Goal: Information Seeking & Learning: Learn about a topic

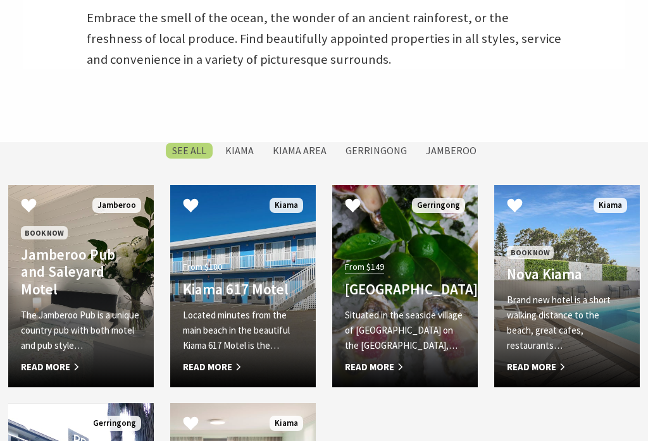
scroll to position [429, 0]
click at [228, 245] on link "From $180 Kiama 617 Motel Located minutes from the main beach in the beautiful …" at bounding box center [242, 286] width 145 height 202
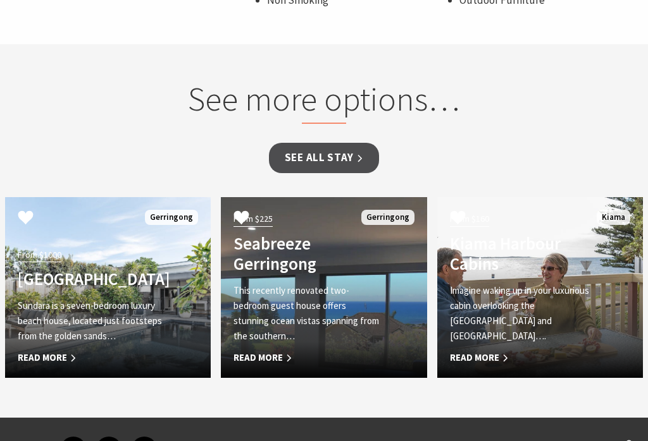
scroll to position [881, 0]
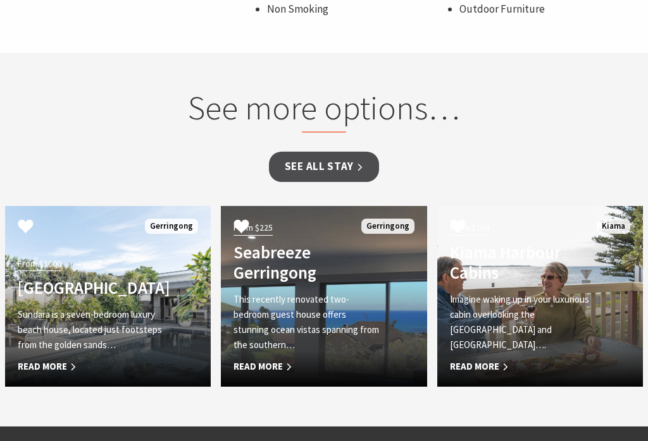
click at [316, 161] on link "See all Stay" at bounding box center [324, 167] width 110 height 30
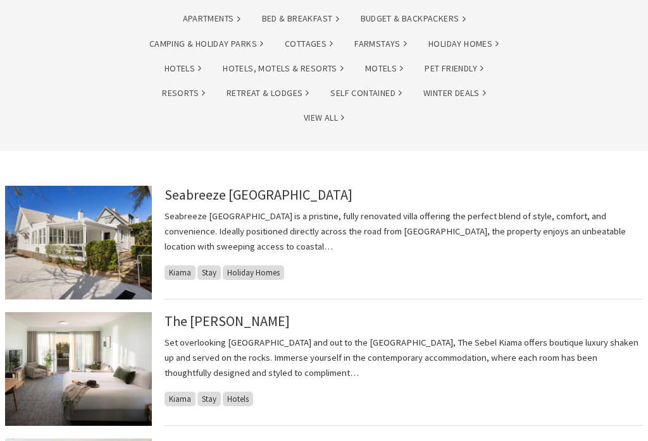
scroll to position [163, 0]
click at [200, 318] on link "The [PERSON_NAME]" at bounding box center [226, 321] width 125 height 18
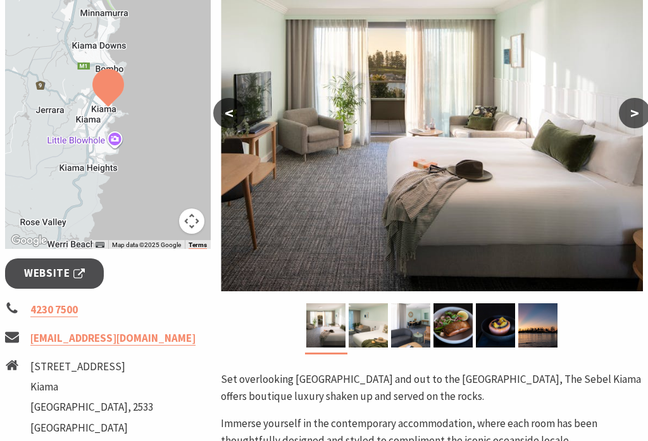
scroll to position [261, 0]
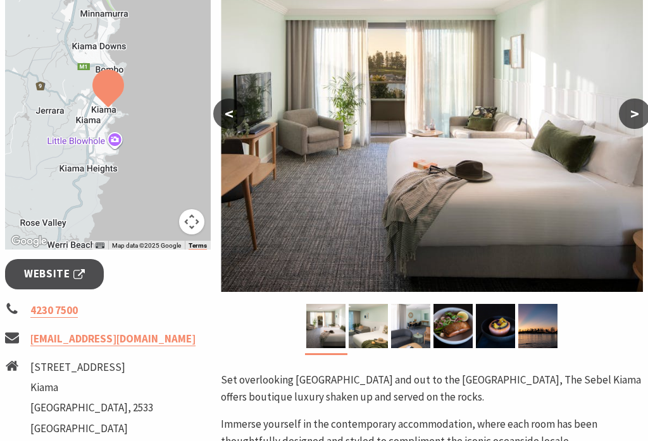
click at [57, 271] on span "Website" at bounding box center [54, 274] width 61 height 17
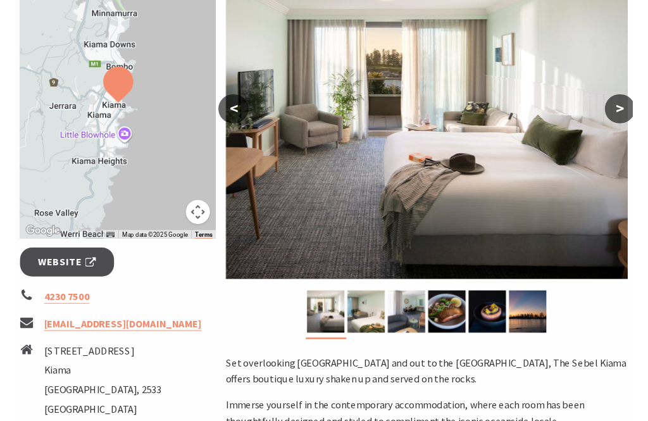
scroll to position [262, 0]
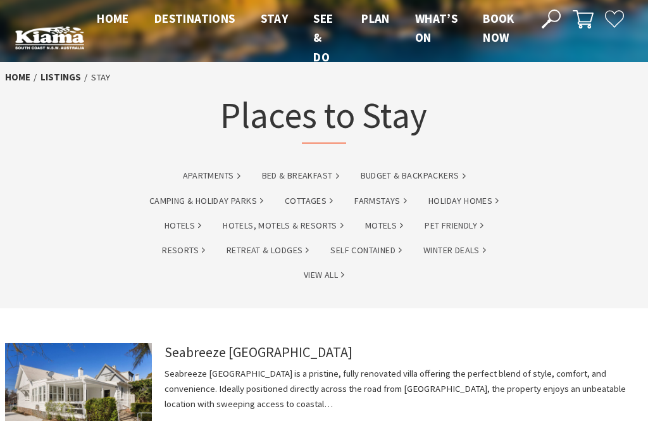
scroll to position [6, 0]
click at [384, 225] on link "Motels" at bounding box center [384, 225] width 38 height 15
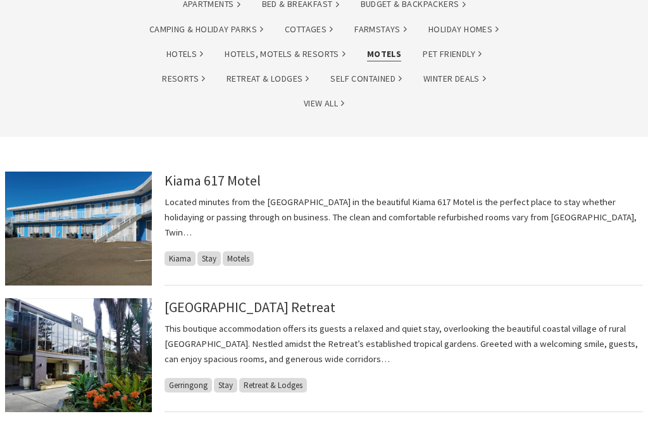
scroll to position [211, 0]
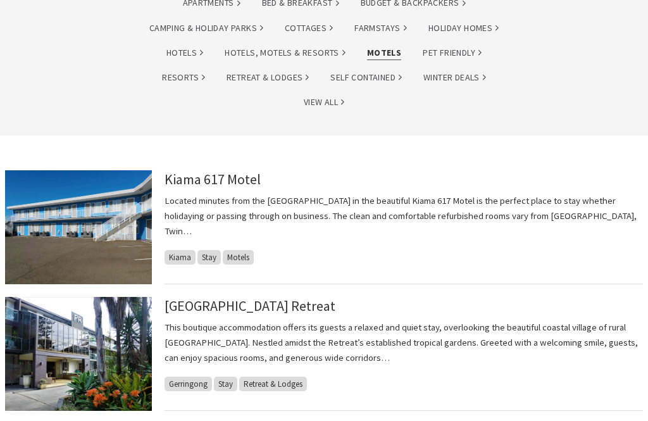
click at [118, 213] on img at bounding box center [78, 227] width 147 height 114
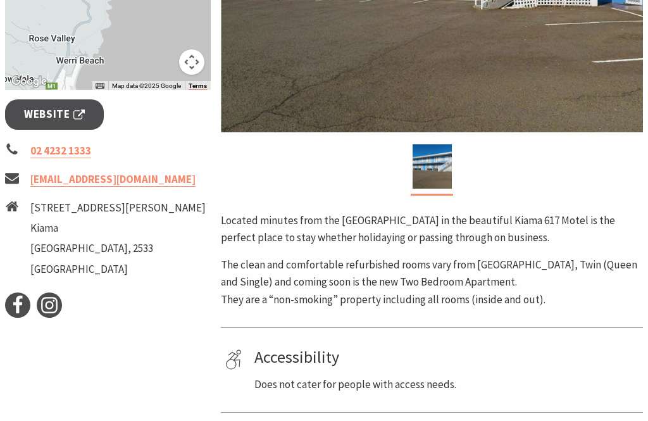
scroll to position [423, 0]
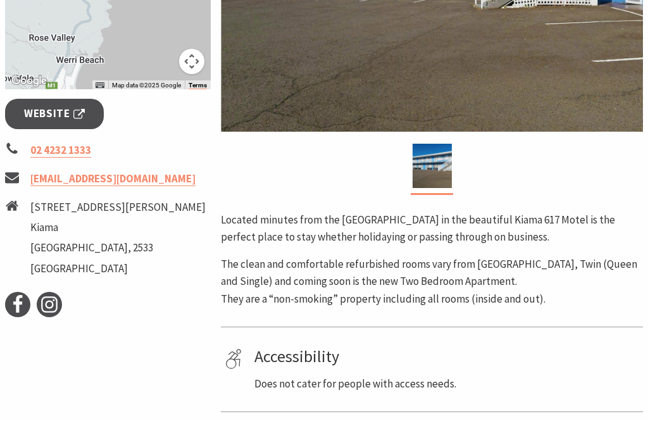
click at [58, 112] on span "Website" at bounding box center [54, 113] width 61 height 17
